Goal: Task Accomplishment & Management: Manage account settings

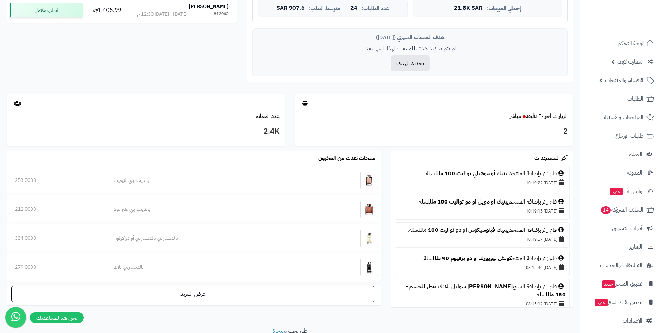
scroll to position [279, 0]
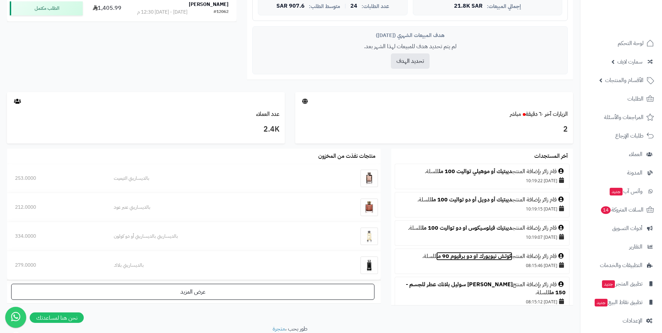
click at [504, 260] on link "كوتش نيويورك او دو برفيوم 90 مل" at bounding box center [474, 256] width 76 height 8
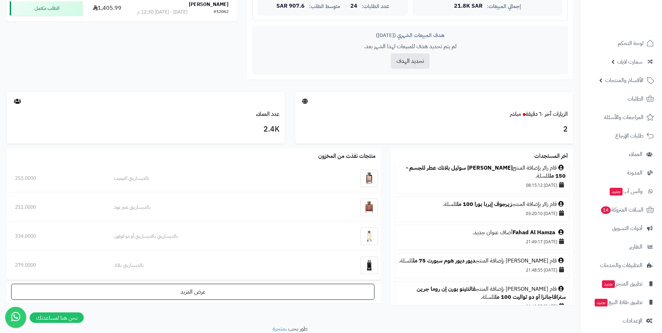
scroll to position [140, 0]
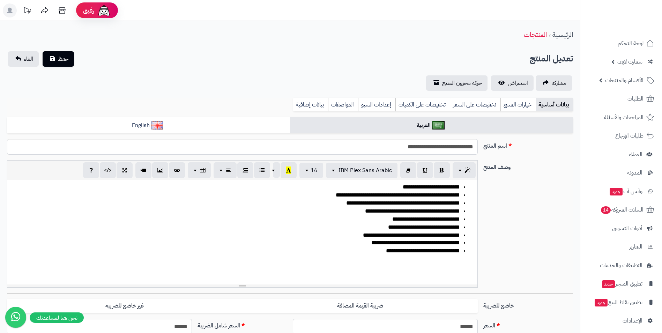
scroll to position [8, 0]
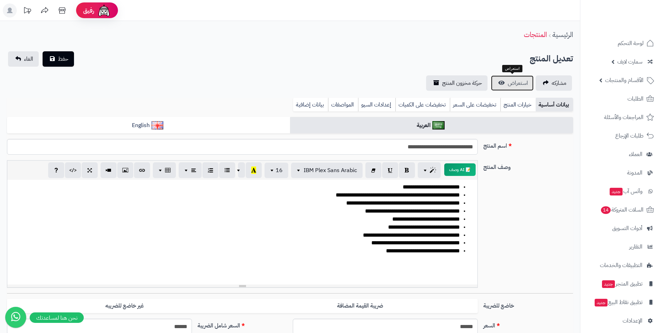
click at [520, 85] on span "استعراض" at bounding box center [518, 83] width 20 height 8
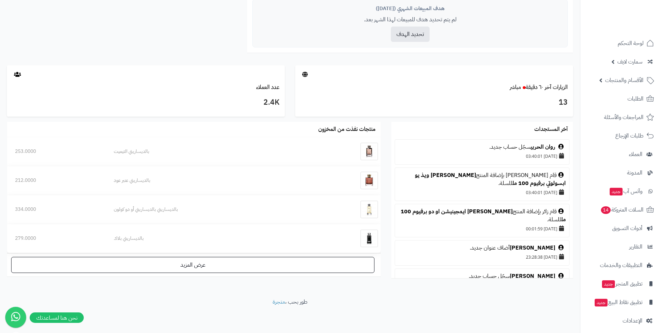
scroll to position [774, 0]
